Goal: Task Accomplishment & Management: Complete application form

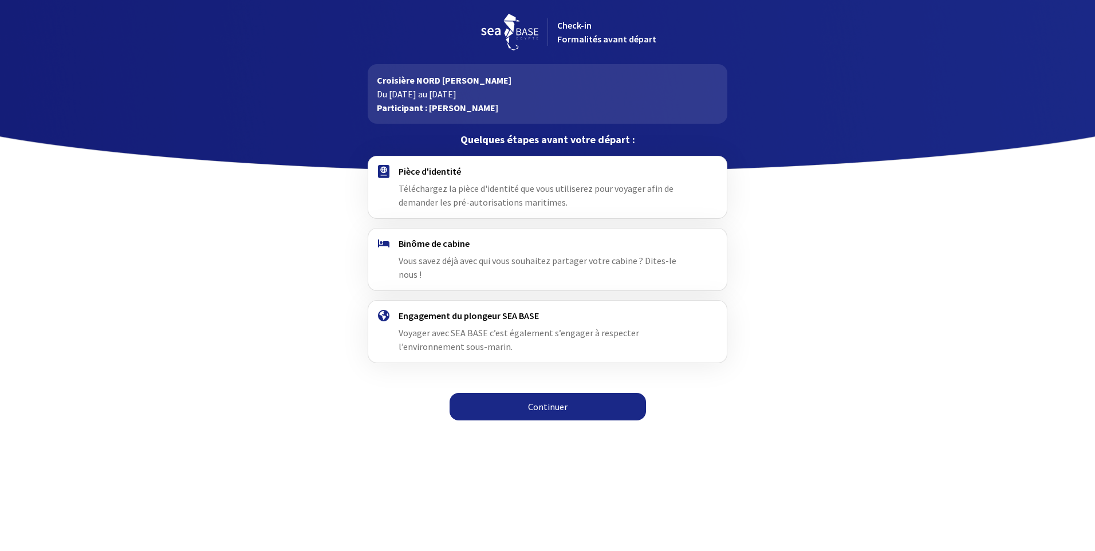
click at [423, 173] on h4 "Pièce d'identité" at bounding box center [547, 171] width 297 height 11
click at [548, 393] on link "Continuer" at bounding box center [548, 407] width 197 height 28
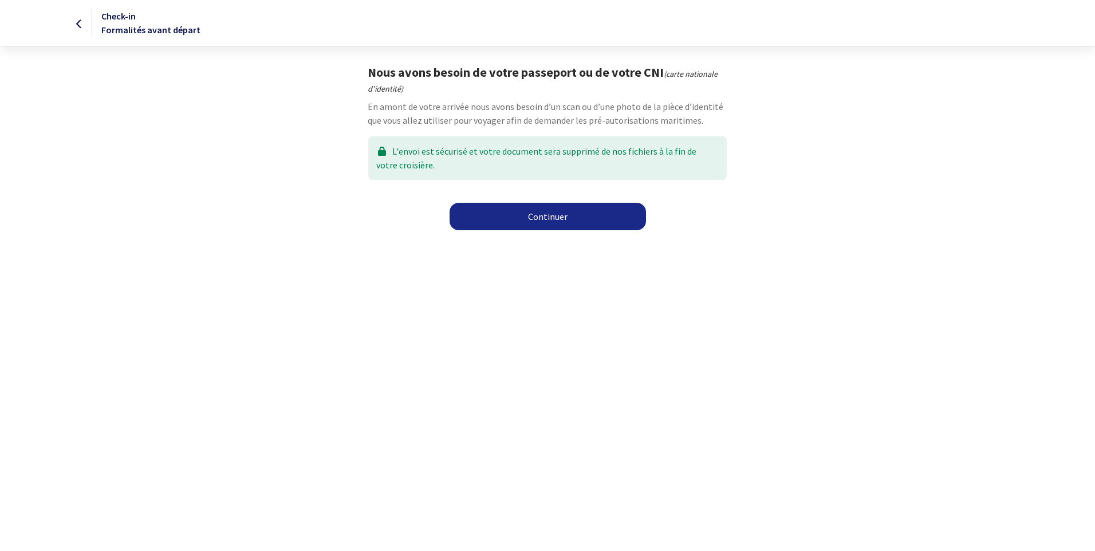
click at [540, 217] on link "Continuer" at bounding box center [548, 217] width 197 height 28
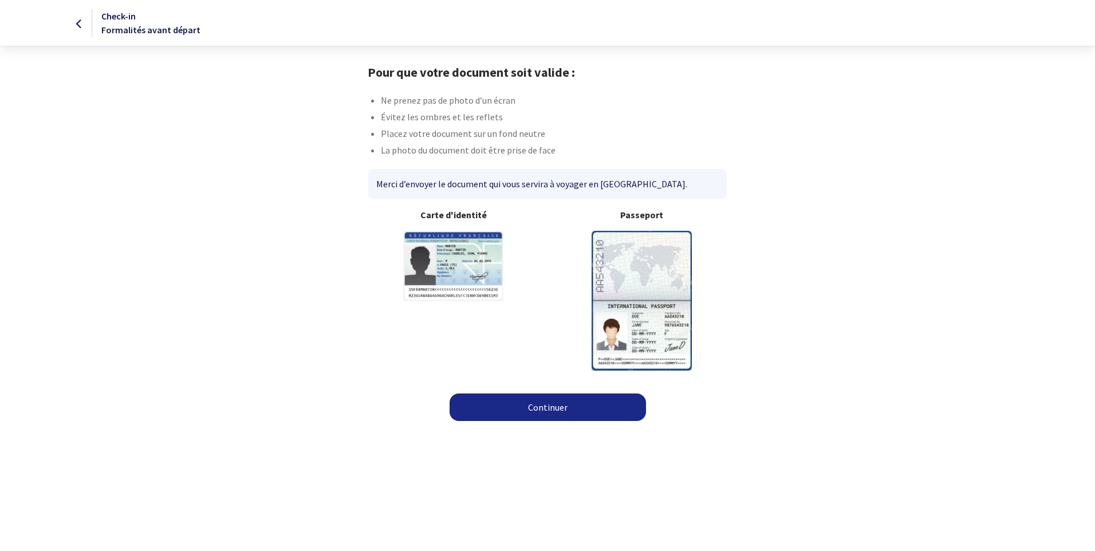
click at [545, 407] on link "Continuer" at bounding box center [548, 408] width 197 height 28
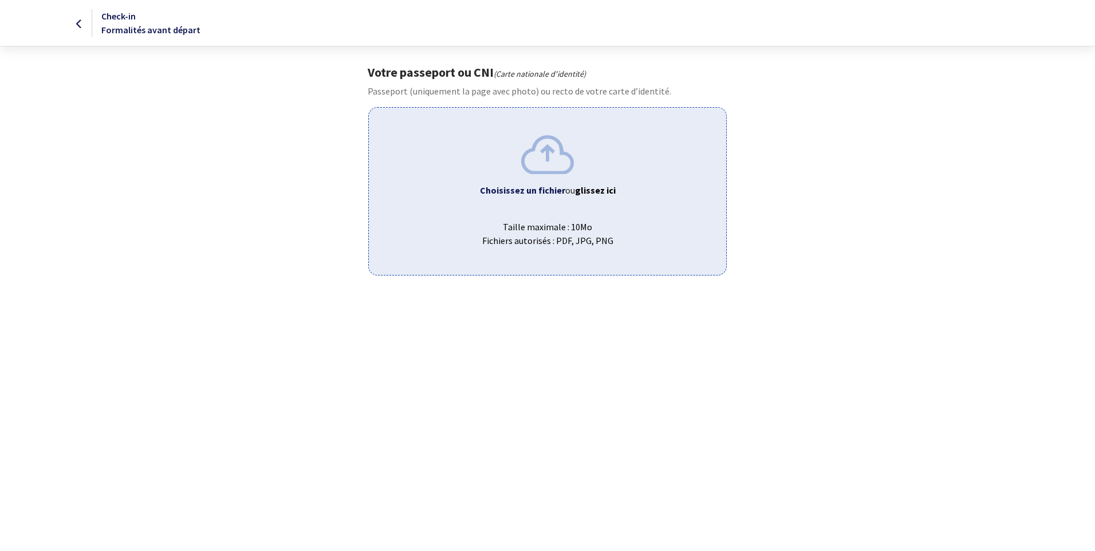
click at [80, 24] on icon at bounding box center [79, 24] width 6 height 1
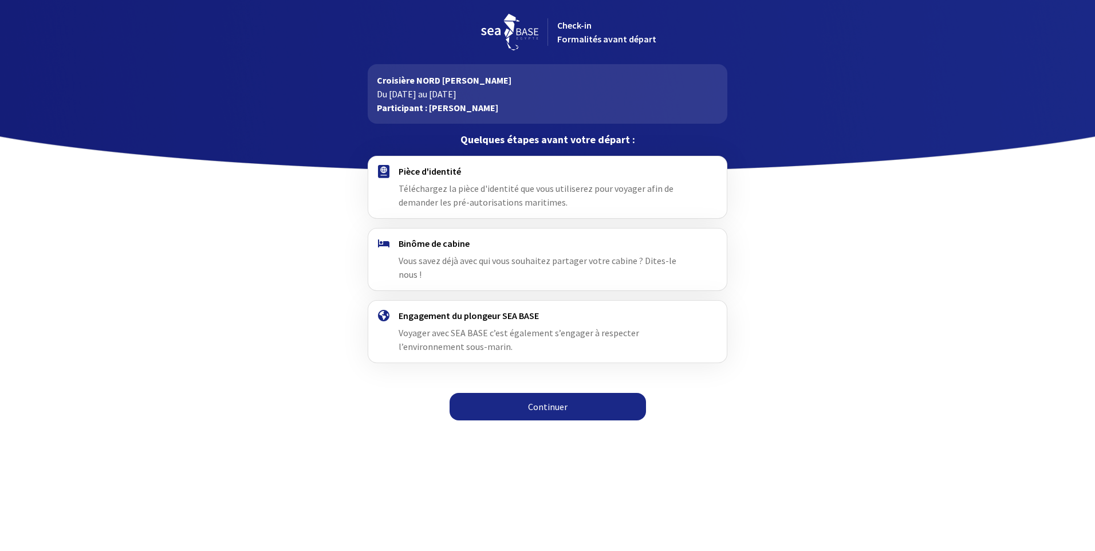
click at [715, 427] on html "Check-in Formalités avant départ Croisière NORD RAS MOHAMED Du [DATE] au [DATE]…" at bounding box center [547, 213] width 1095 height 427
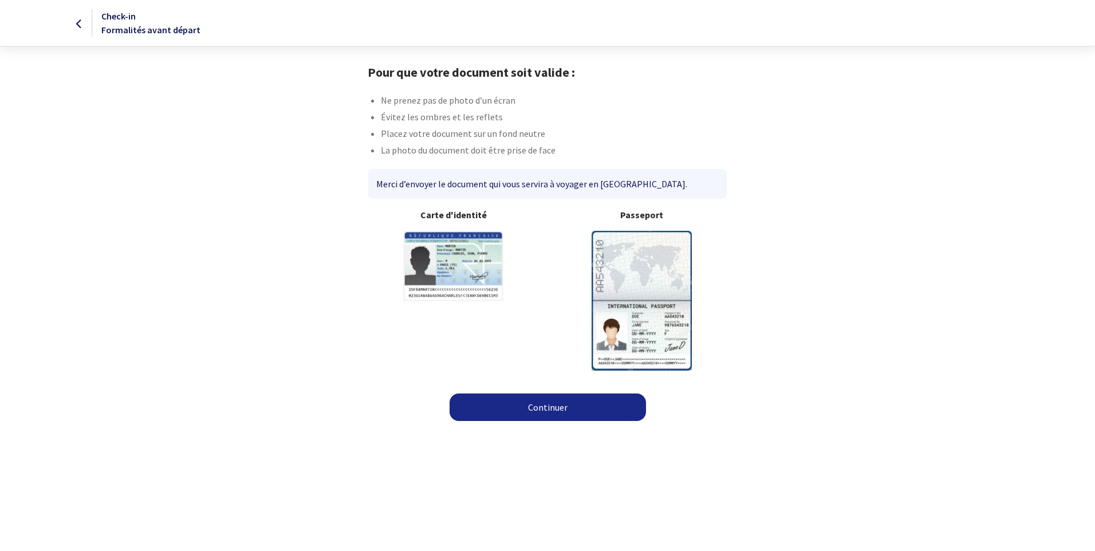
click at [540, 410] on link "Continuer" at bounding box center [548, 408] width 197 height 28
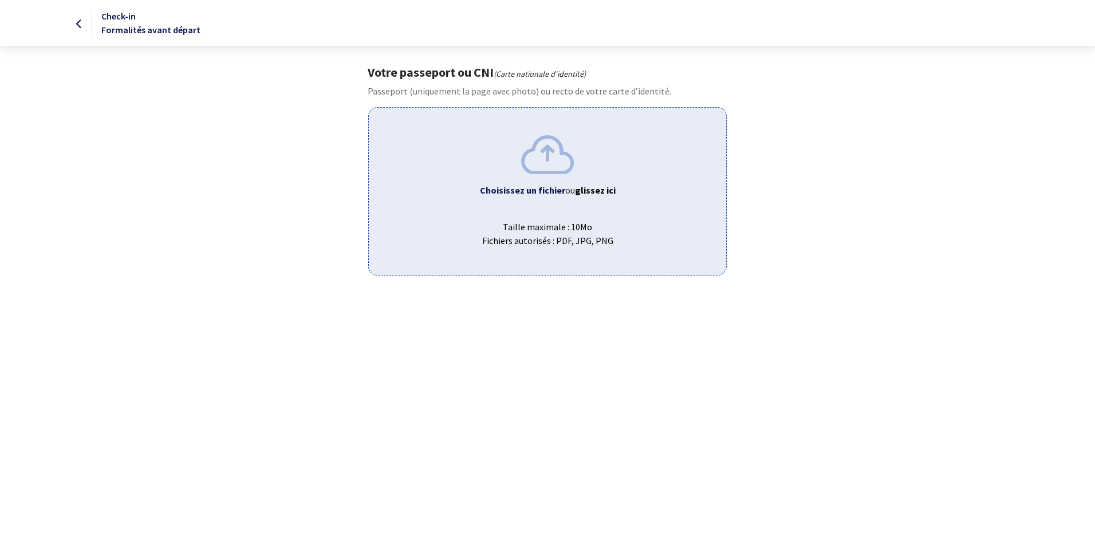
click at [557, 179] on div "Choisissez un fichier ou glissez ici Taille maximale : 10Mo Fichiers autorisés …" at bounding box center [547, 191] width 358 height 168
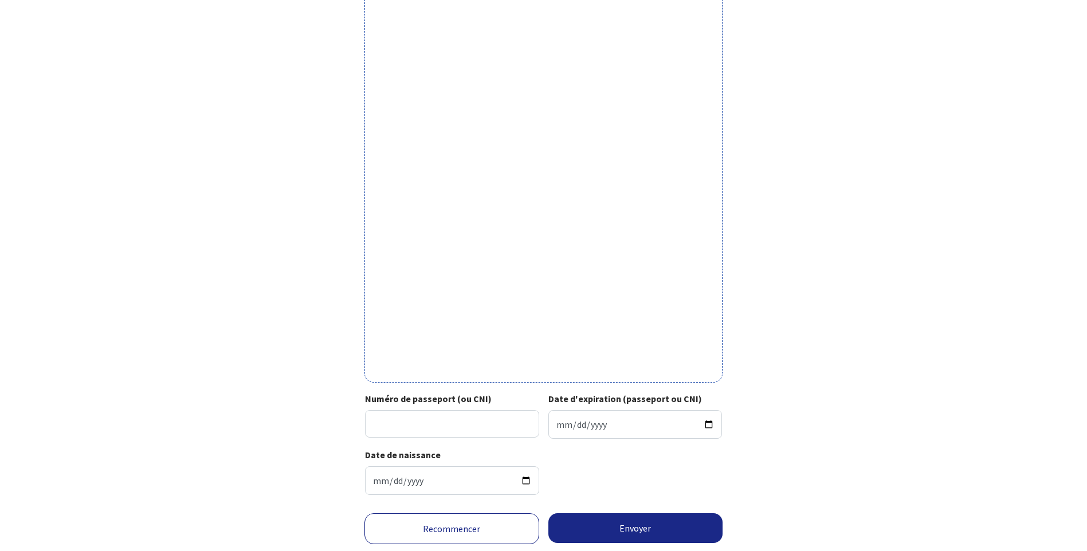
scroll to position [222, 0]
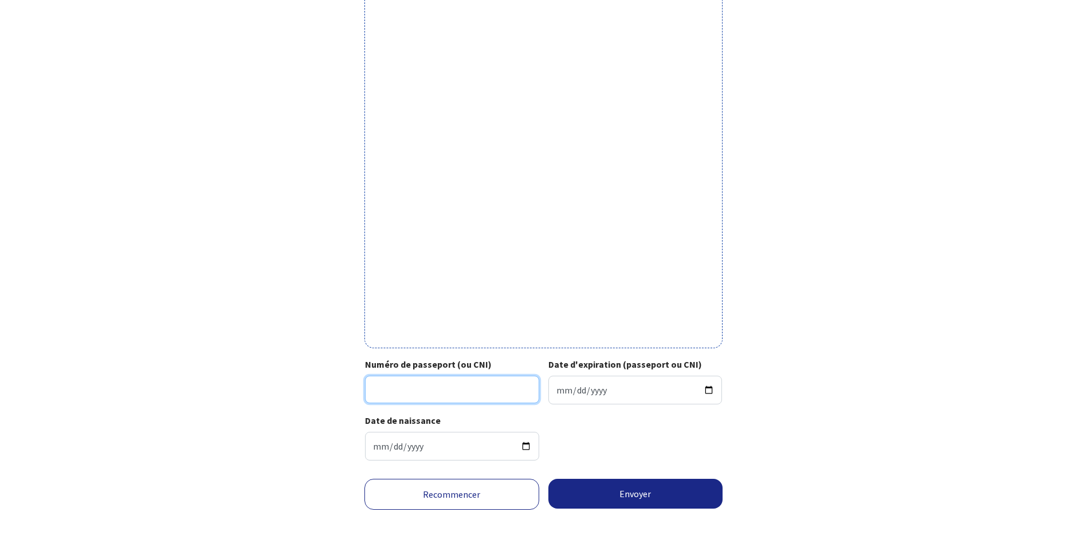
click at [419, 392] on input "Numéro de passeport (ou CNI)" at bounding box center [452, 390] width 174 height 28
type input "17AD53481"
click at [620, 394] on input "Date d'expiration (passeport ou CNI)" at bounding box center [635, 390] width 174 height 29
type input "2027-01-18"
click at [652, 490] on button "Envoyer" at bounding box center [635, 494] width 175 height 30
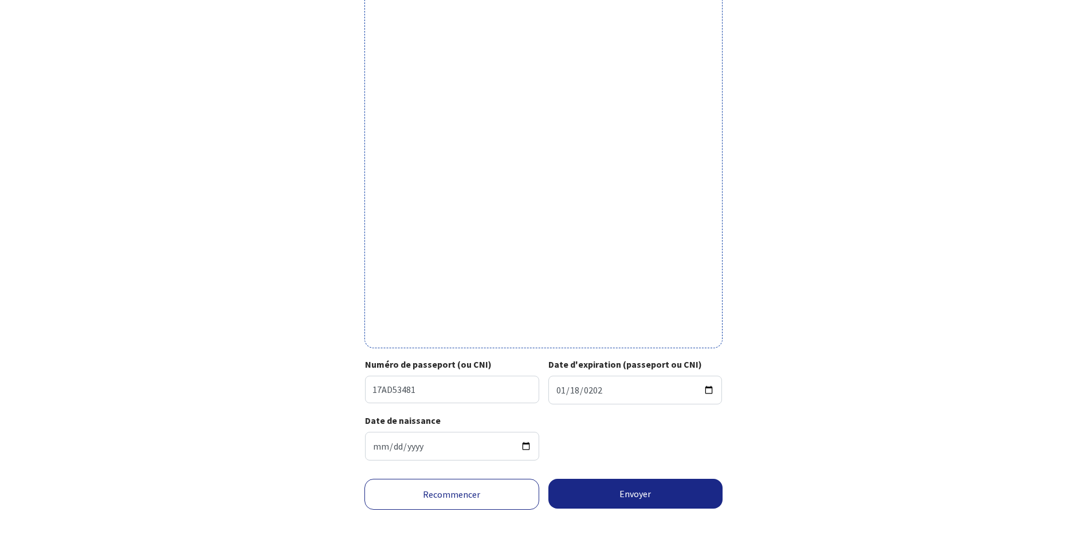
scroll to position [205, 0]
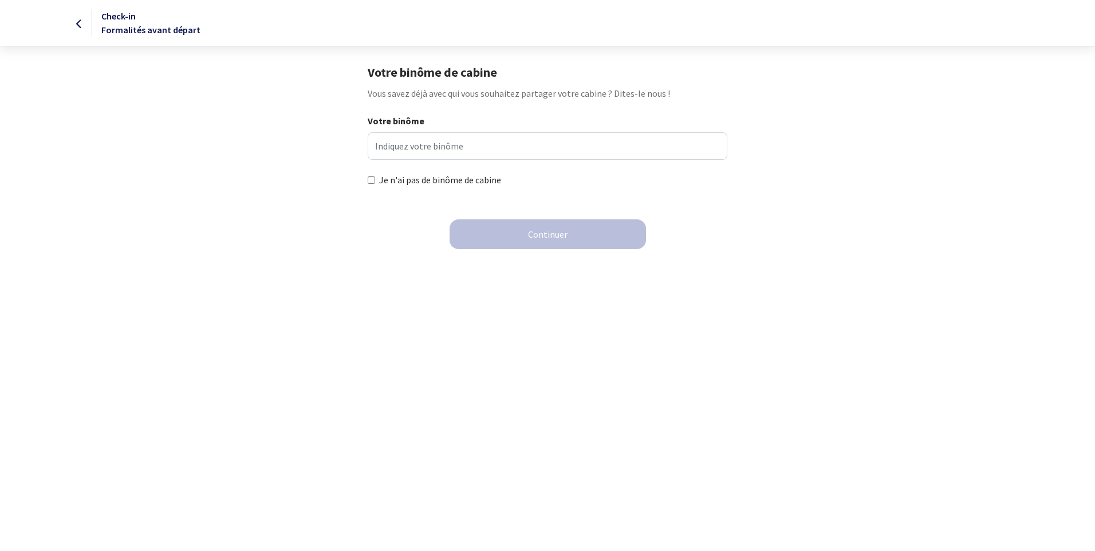
click at [371, 181] on input "Je n'ai pas de binôme de cabine" at bounding box center [371, 179] width 7 height 7
checkbox input "true"
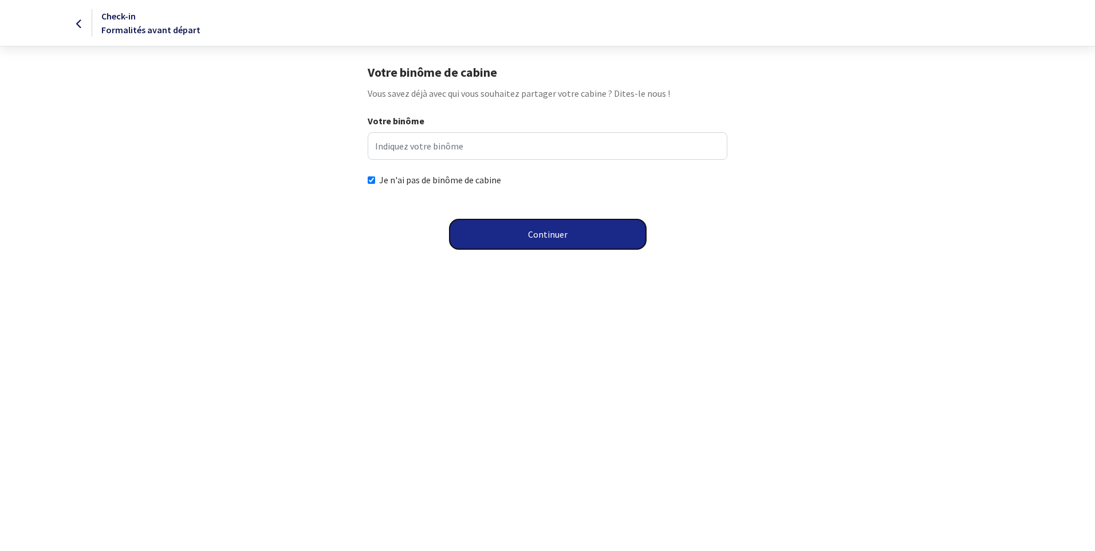
click at [561, 237] on button "Continuer" at bounding box center [548, 234] width 197 height 30
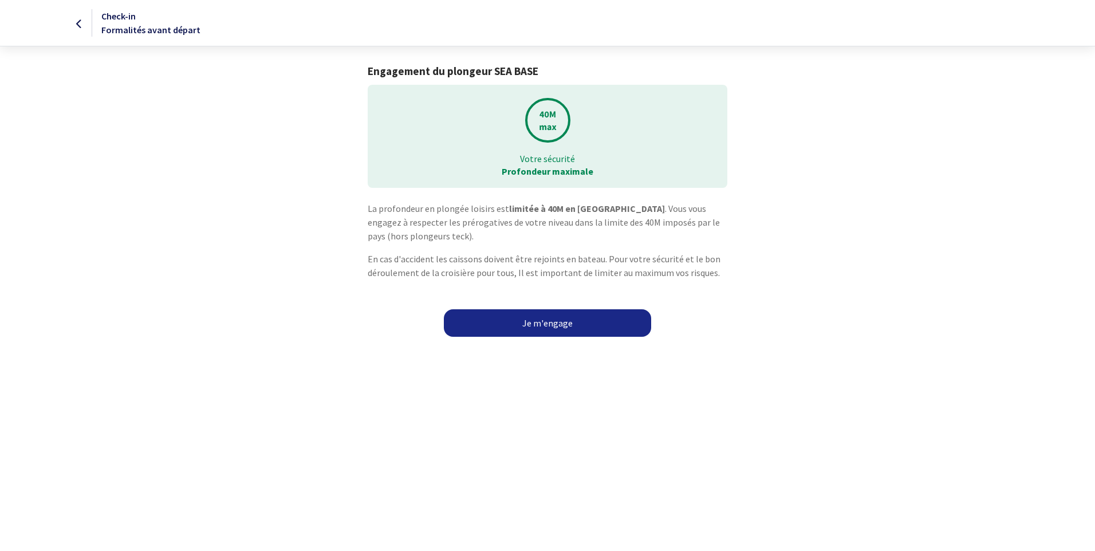
click at [560, 325] on link "Je m'engage" at bounding box center [547, 323] width 207 height 28
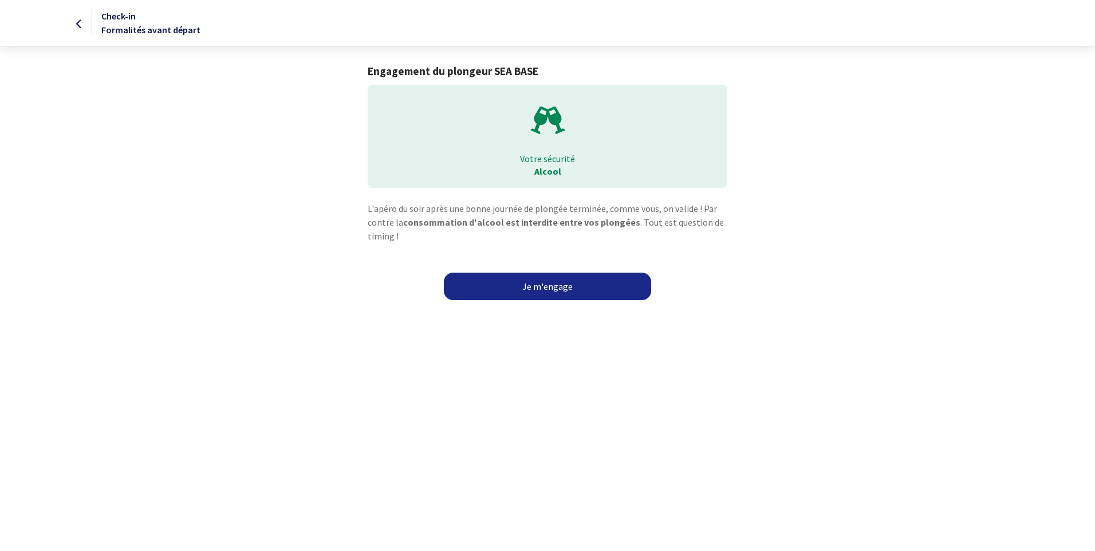
click at [538, 283] on link "Je m'engage" at bounding box center [547, 287] width 207 height 28
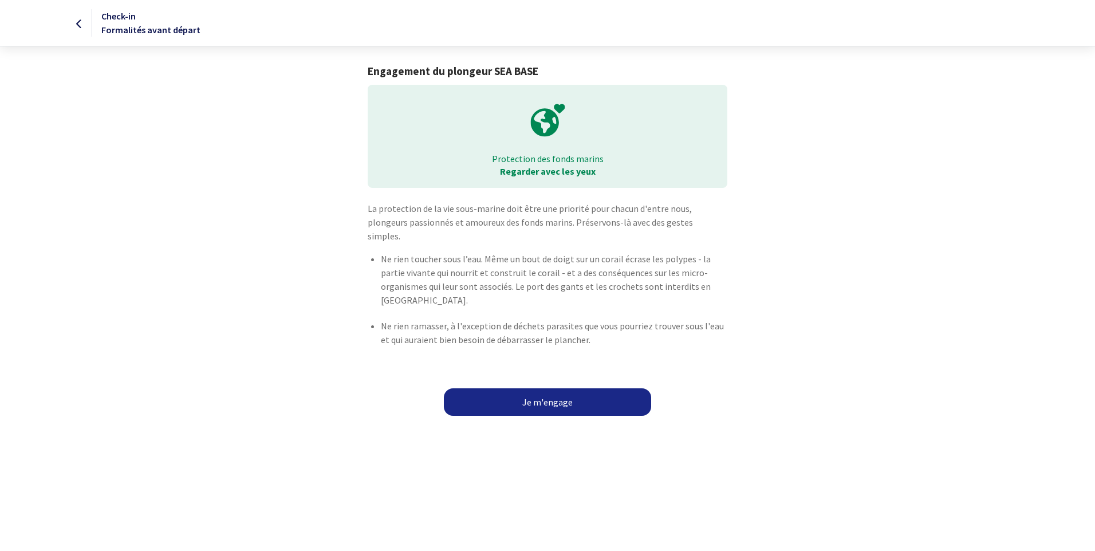
click at [552, 388] on link "Je m'engage" at bounding box center [547, 402] width 207 height 28
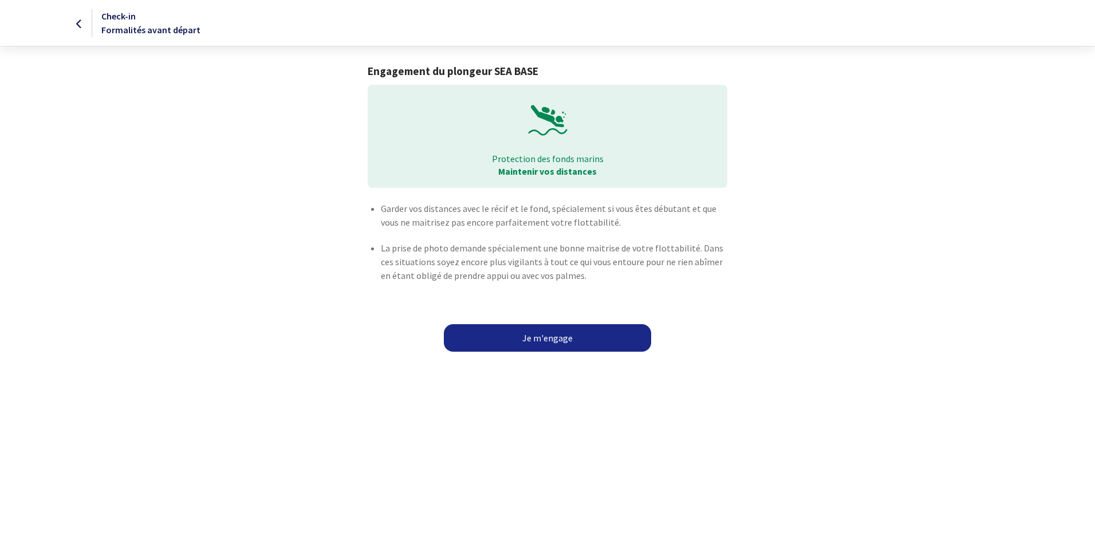
click at [557, 336] on link "Je m'engage" at bounding box center [547, 338] width 207 height 28
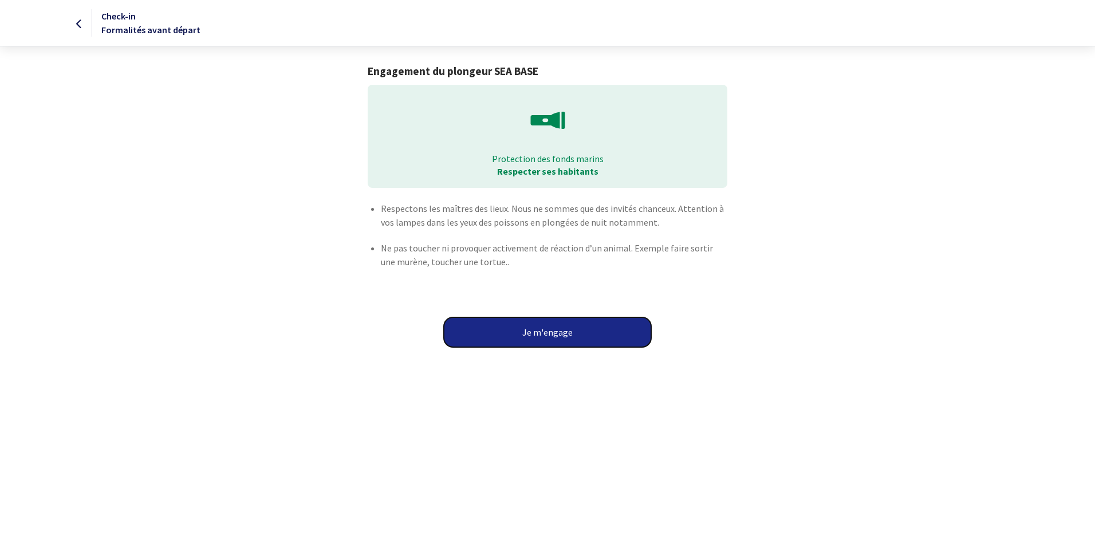
click at [557, 330] on button "Je m'engage" at bounding box center [547, 332] width 207 height 30
